Goal: Task Accomplishment & Management: Manage account settings

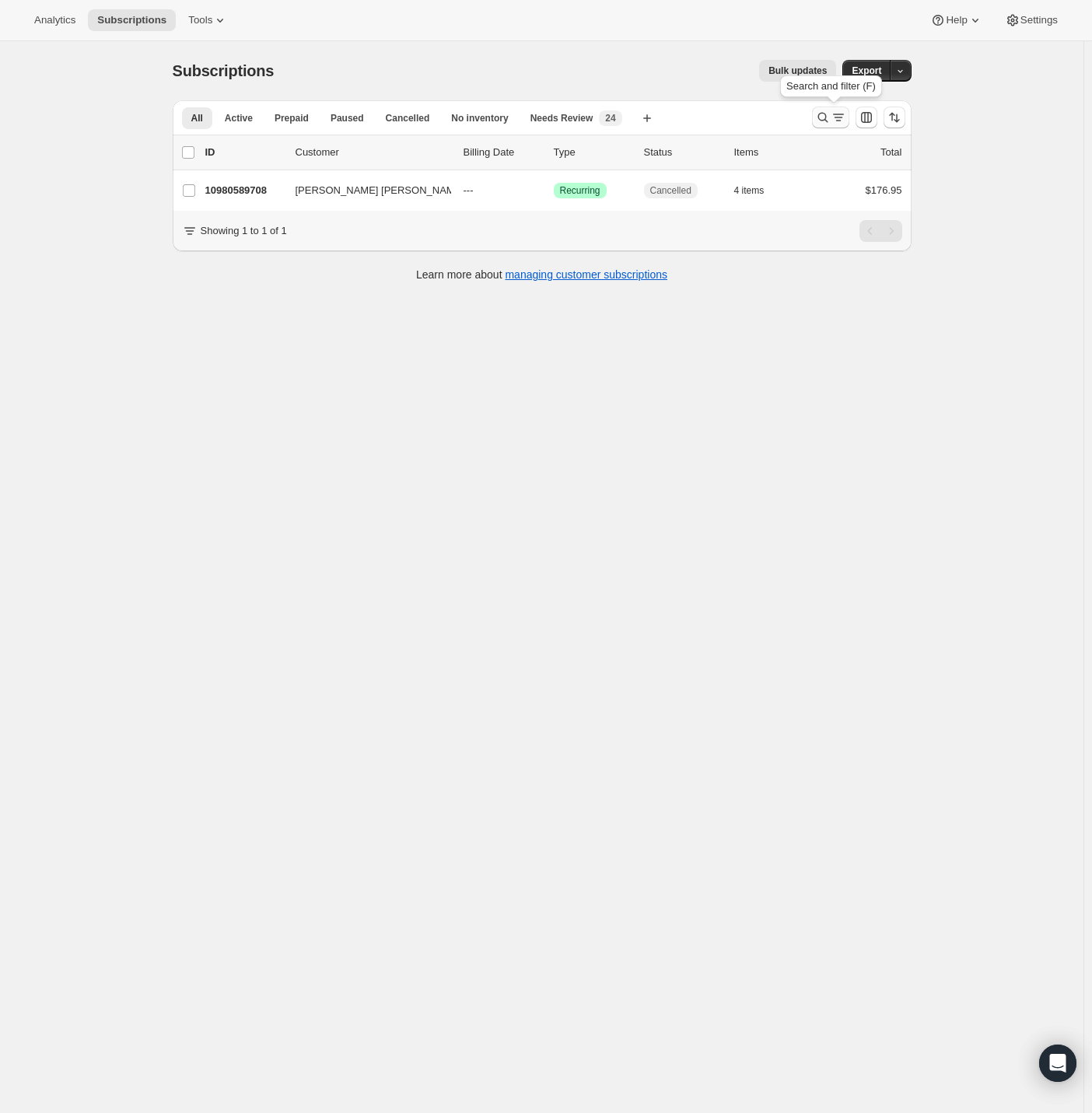
click at [840, 116] on icon "Search and filter results" at bounding box center [838, 117] width 16 height 16
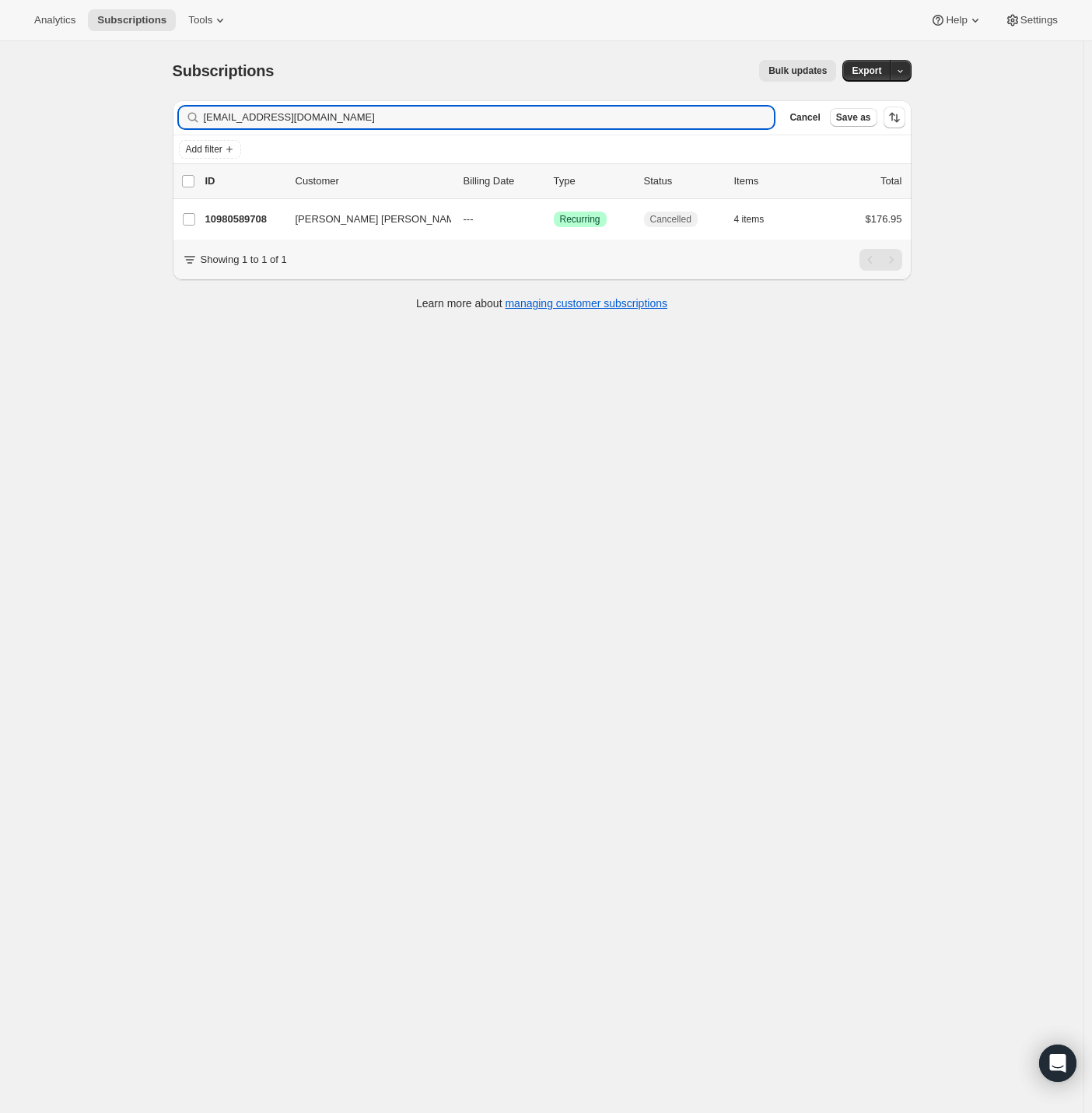
drag, startPoint x: 329, startPoint y: 125, endPoint x: 49, endPoint y: 116, distance: 280.1
click at [50, 116] on div "Subscriptions. This page is ready Subscriptions Bulk updates More actions Bulk …" at bounding box center [542, 597] width 1084 height 1113
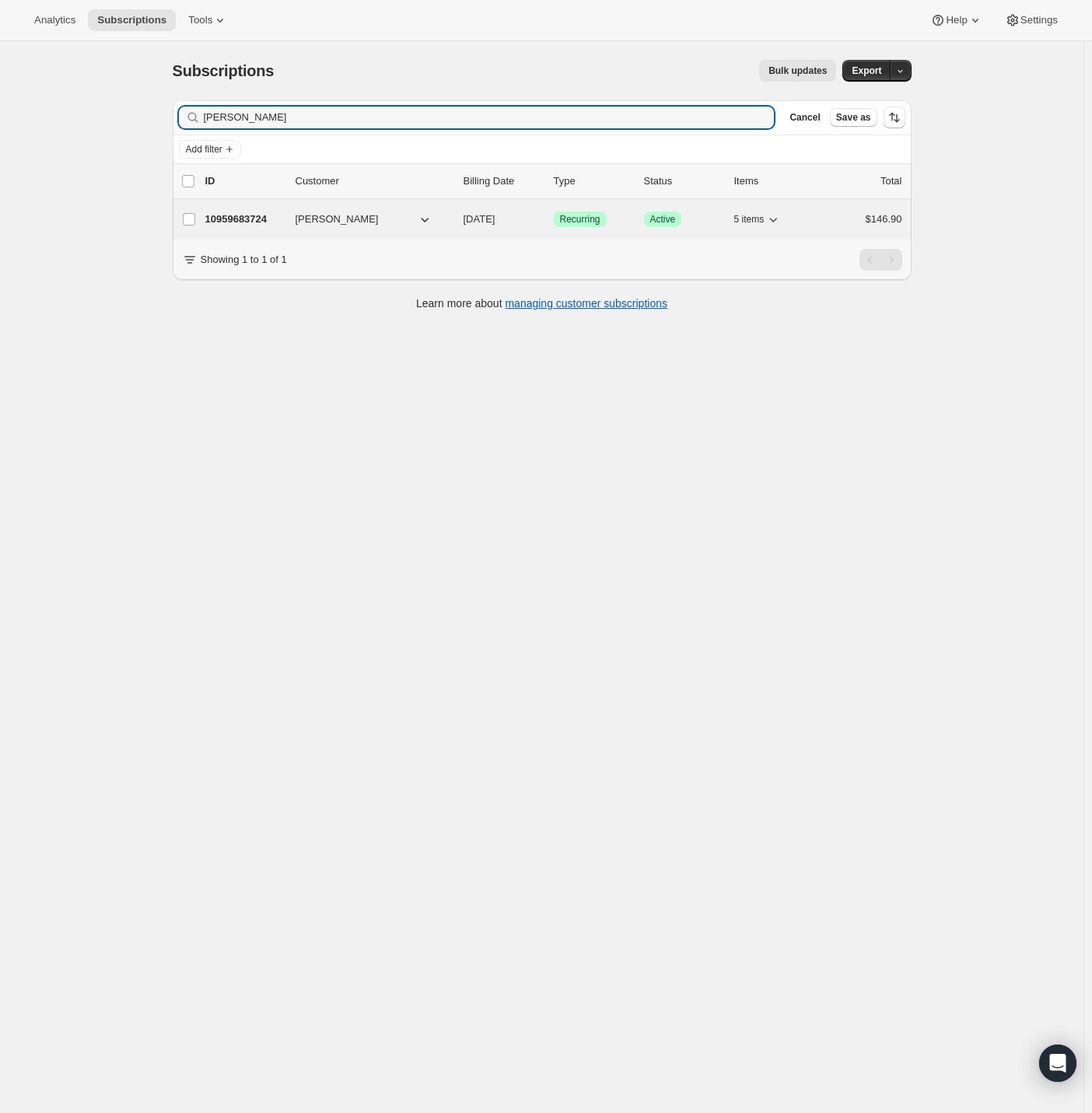
type input "[PERSON_NAME]"
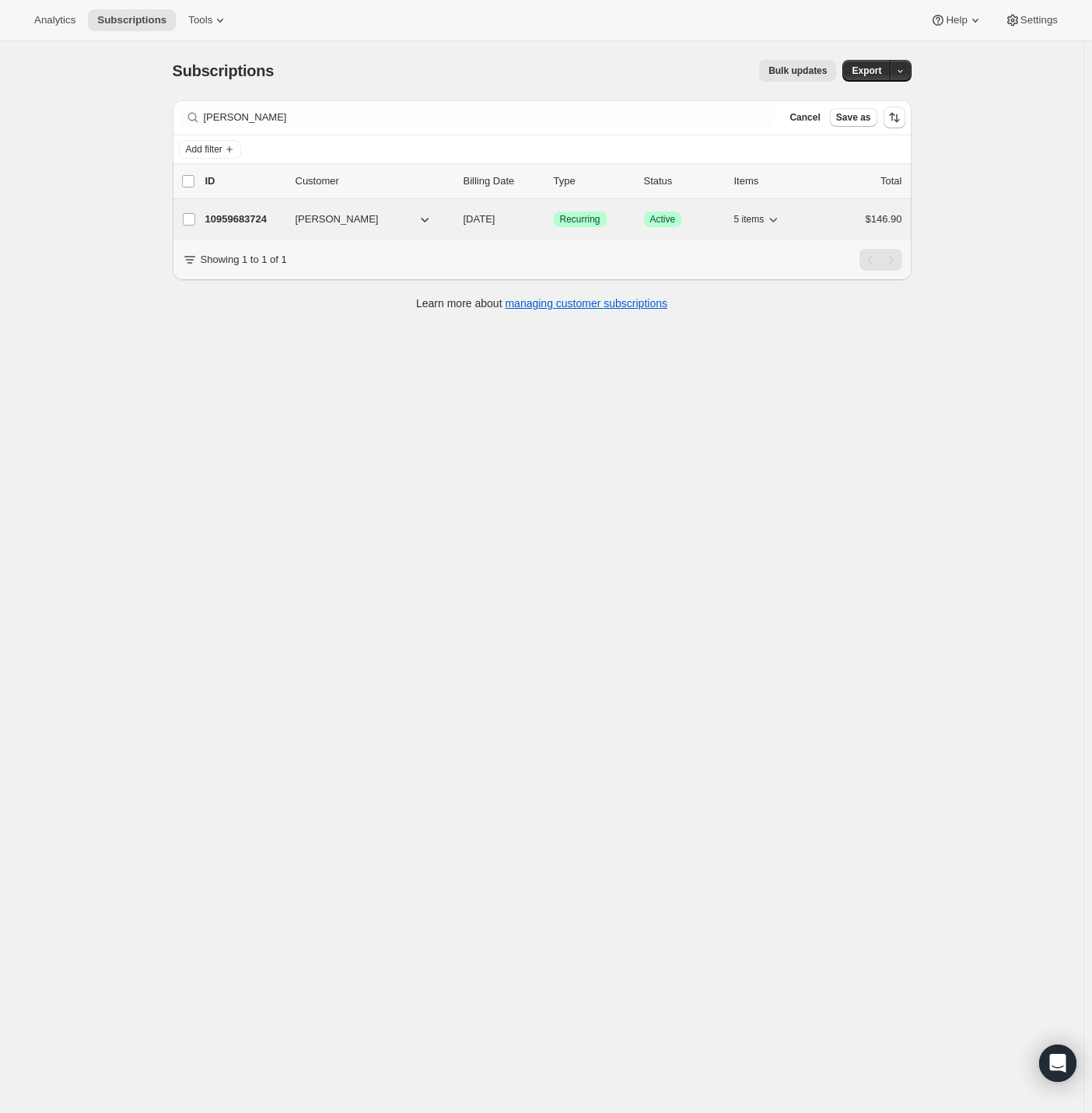
click at [243, 212] on p "10959683724" at bounding box center [244, 219] width 78 height 16
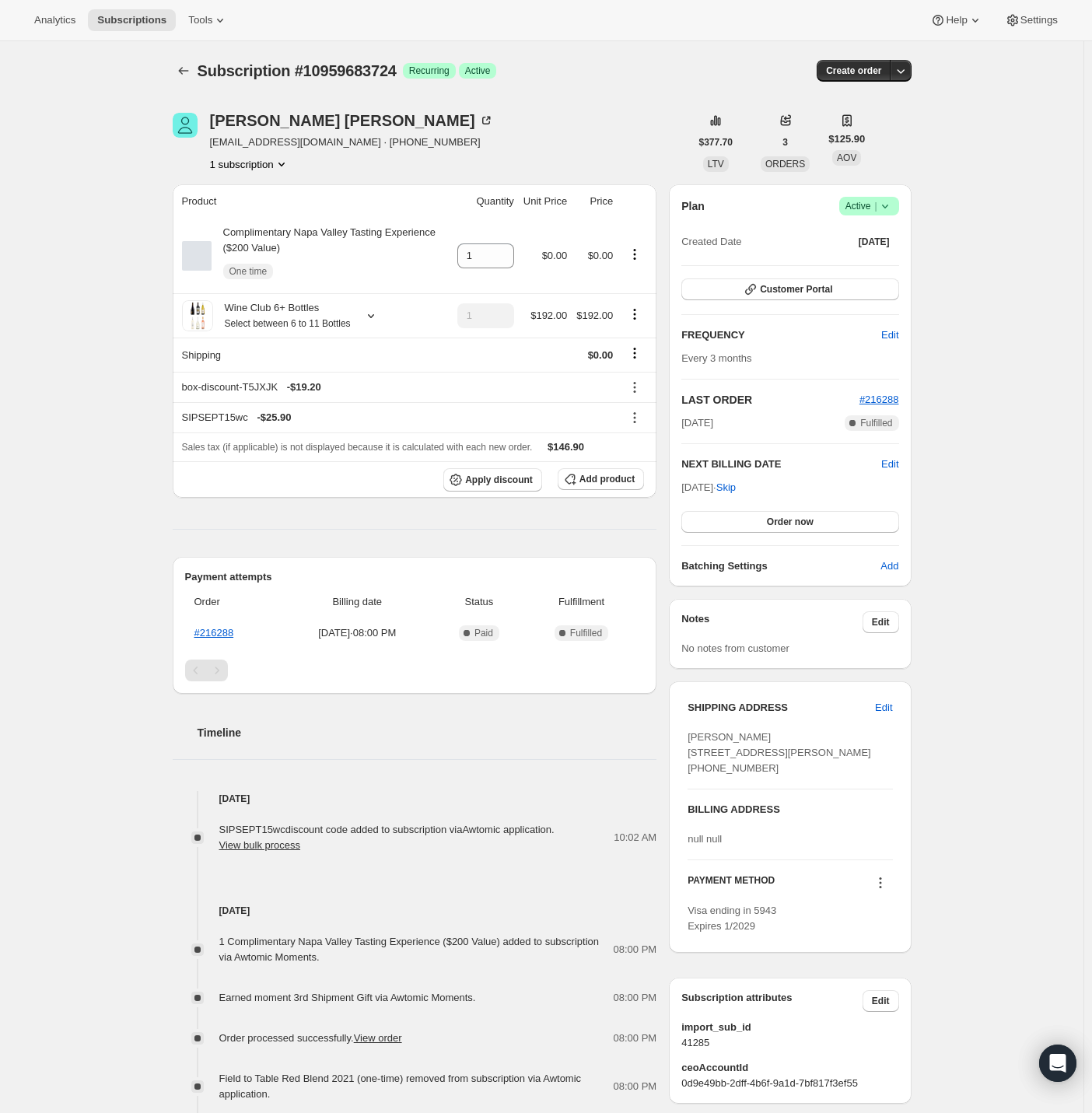
drag, startPoint x: 41, startPoint y: 128, endPoint x: 36, endPoint y: 100, distance: 28.4
click at [41, 128] on div "Subscription #10959683724. This page is ready Subscription #10959683724 Success…" at bounding box center [542, 799] width 1084 height 1516
click at [892, 205] on icon at bounding box center [885, 206] width 16 height 16
click at [878, 264] on span "Cancel subscription" at bounding box center [867, 262] width 88 height 12
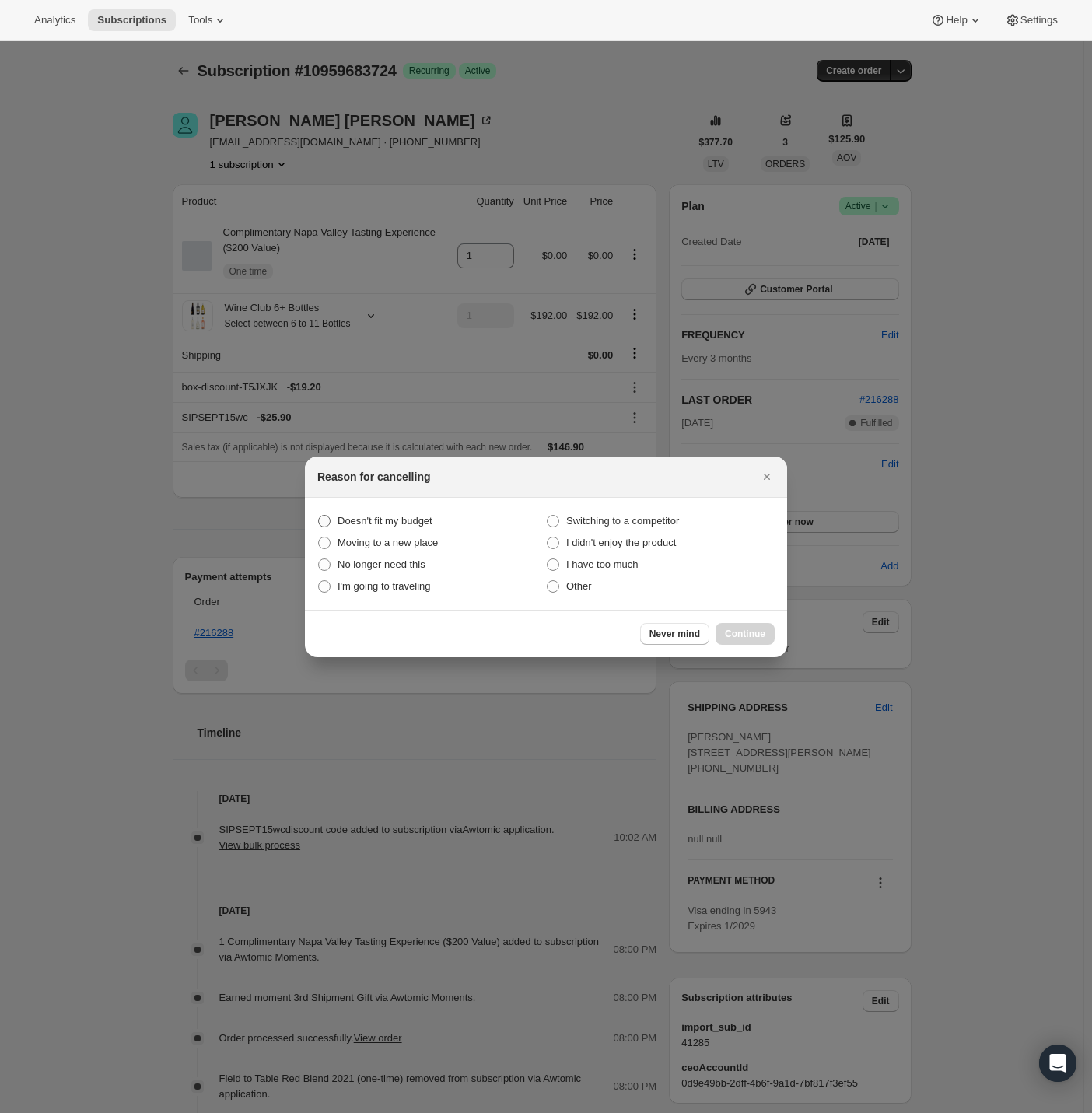
click at [370, 518] on span "Doesn't fit my budget" at bounding box center [385, 520] width 95 height 12
click at [319, 516] on budget "Doesn't fit my budget" at bounding box center [318, 515] width 1 height 1
radio budget "true"
click at [771, 634] on button "Continue" at bounding box center [745, 633] width 59 height 21
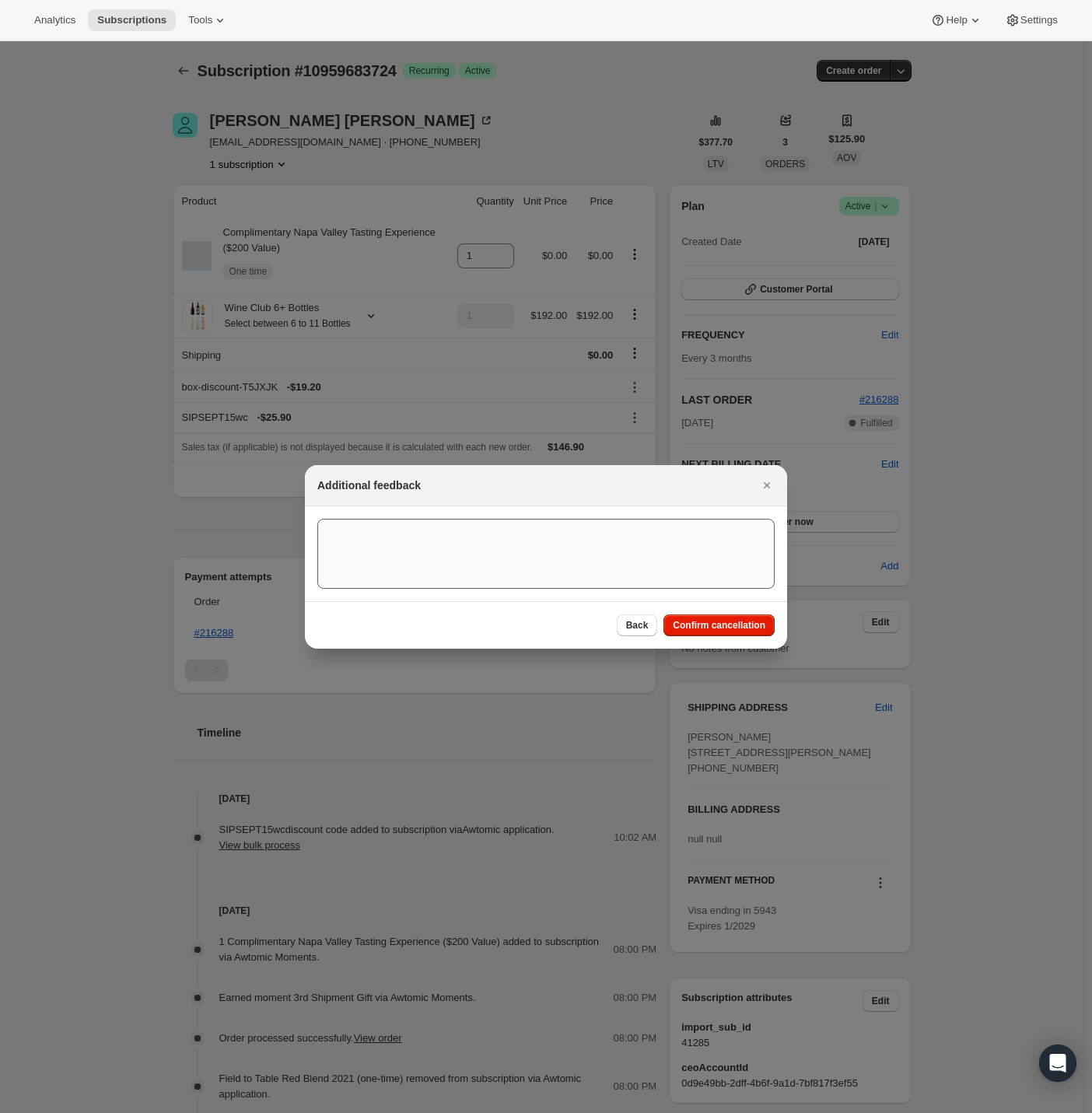
drag, startPoint x: 721, startPoint y: 629, endPoint x: 669, endPoint y: 609, distance: 55.7
click at [721, 628] on span "Confirm cancellation" at bounding box center [719, 624] width 93 height 12
